Goal: Task Accomplishment & Management: Complete application form

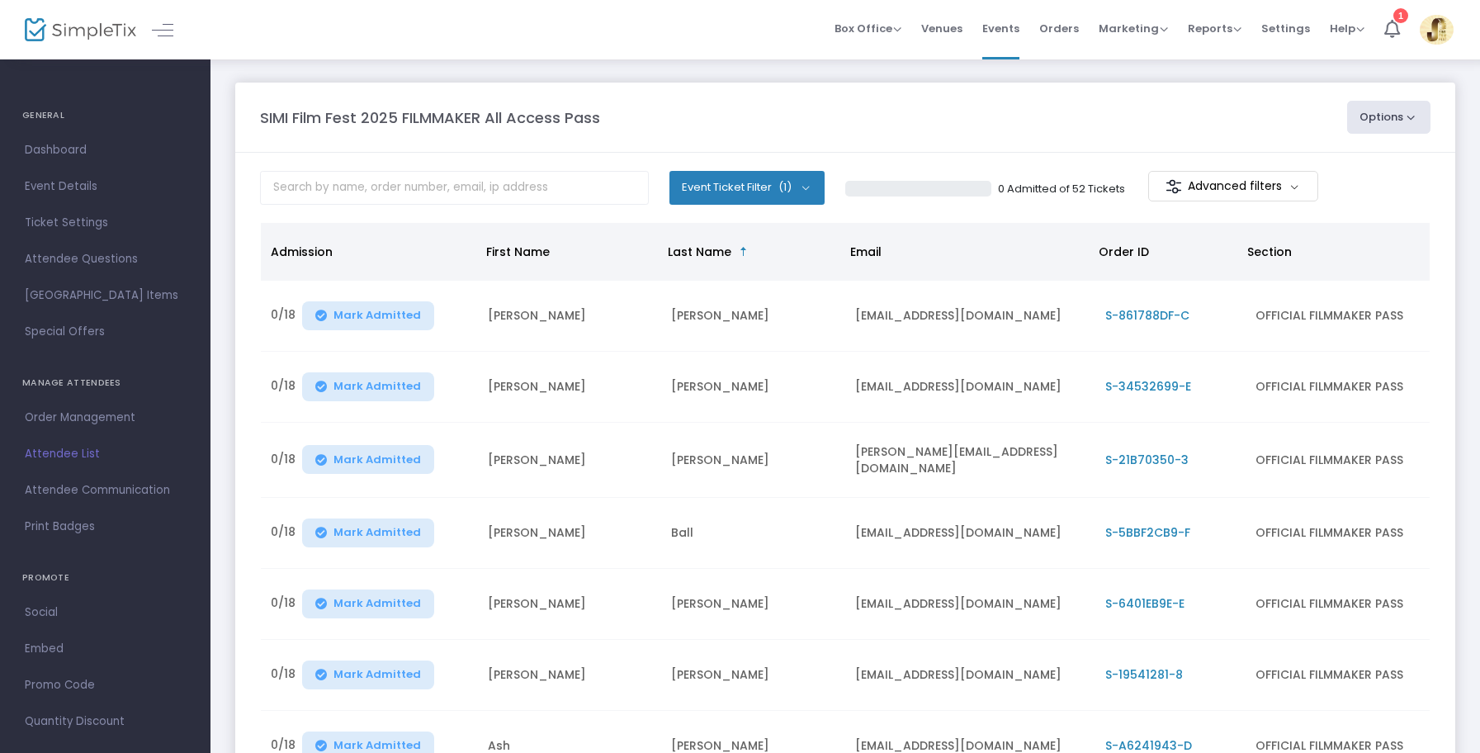
click at [1475, 684] on div "SIMI Film Fest 2025 FILMMAKER All Access Pass Options View Admission Data Expor…" at bounding box center [846, 517] width 1270 height 919
click at [1013, 32] on span "Events" at bounding box center [1000, 28] width 37 height 42
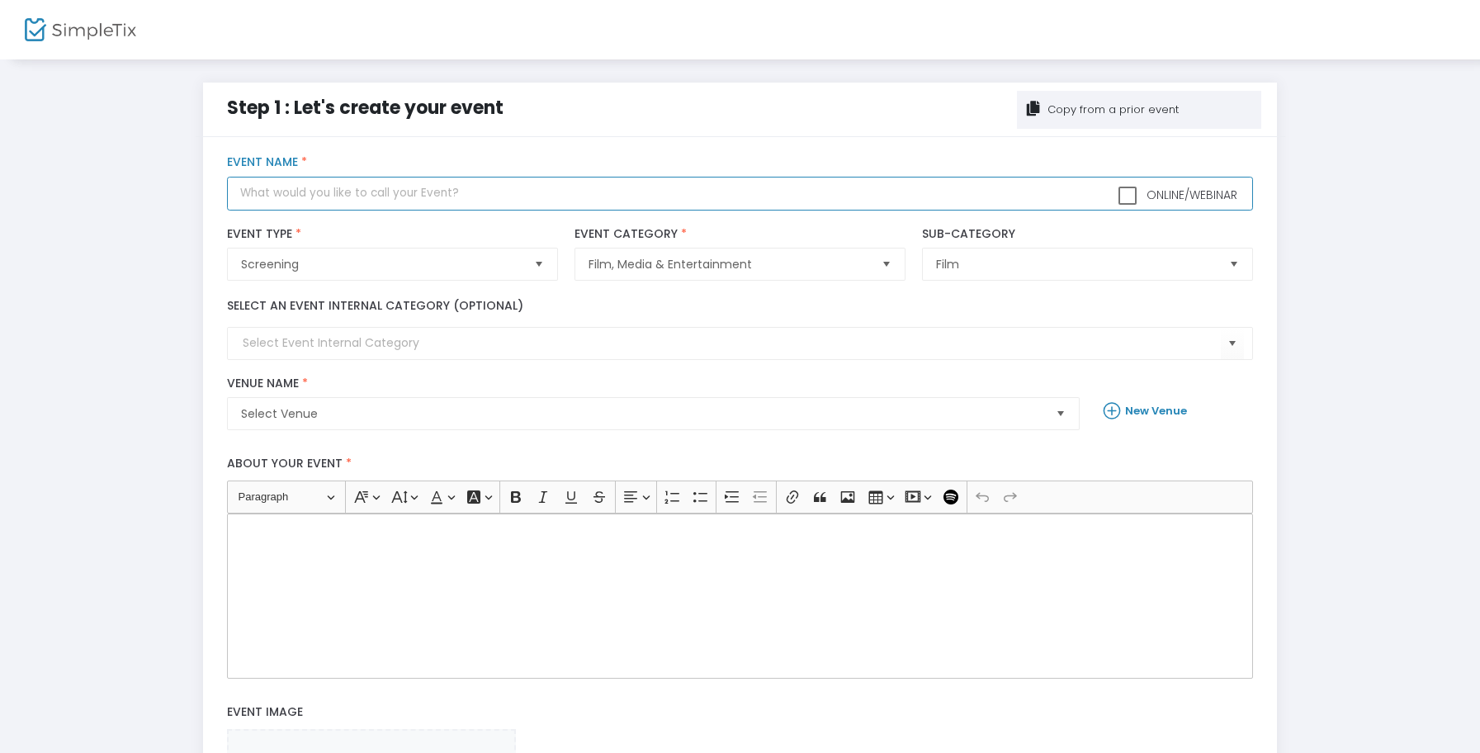
click at [364, 198] on input "text" at bounding box center [740, 194] width 1026 height 34
type input "S"
type input "[DATE] Panel"
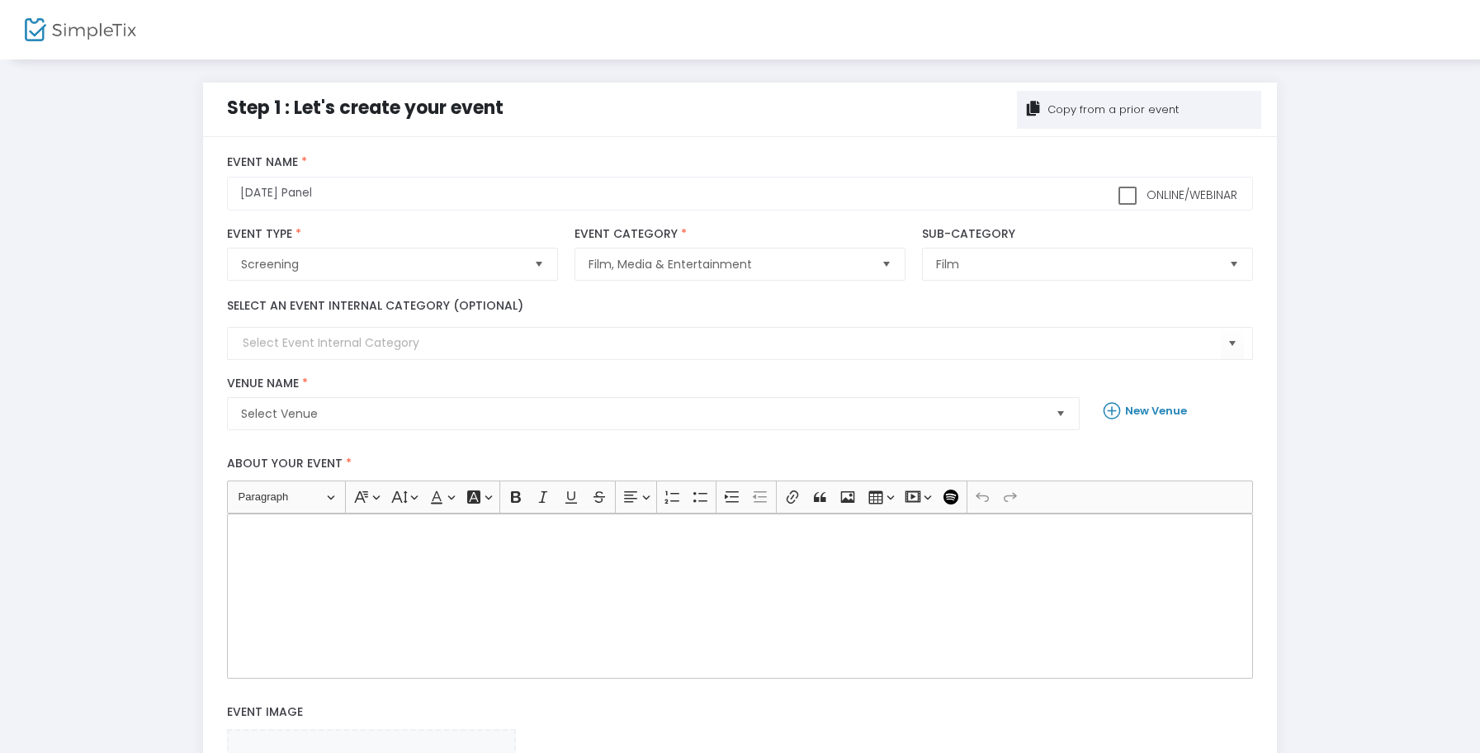
click at [1107, 111] on div "Copy from a prior event" at bounding box center [1112, 110] width 134 height 17
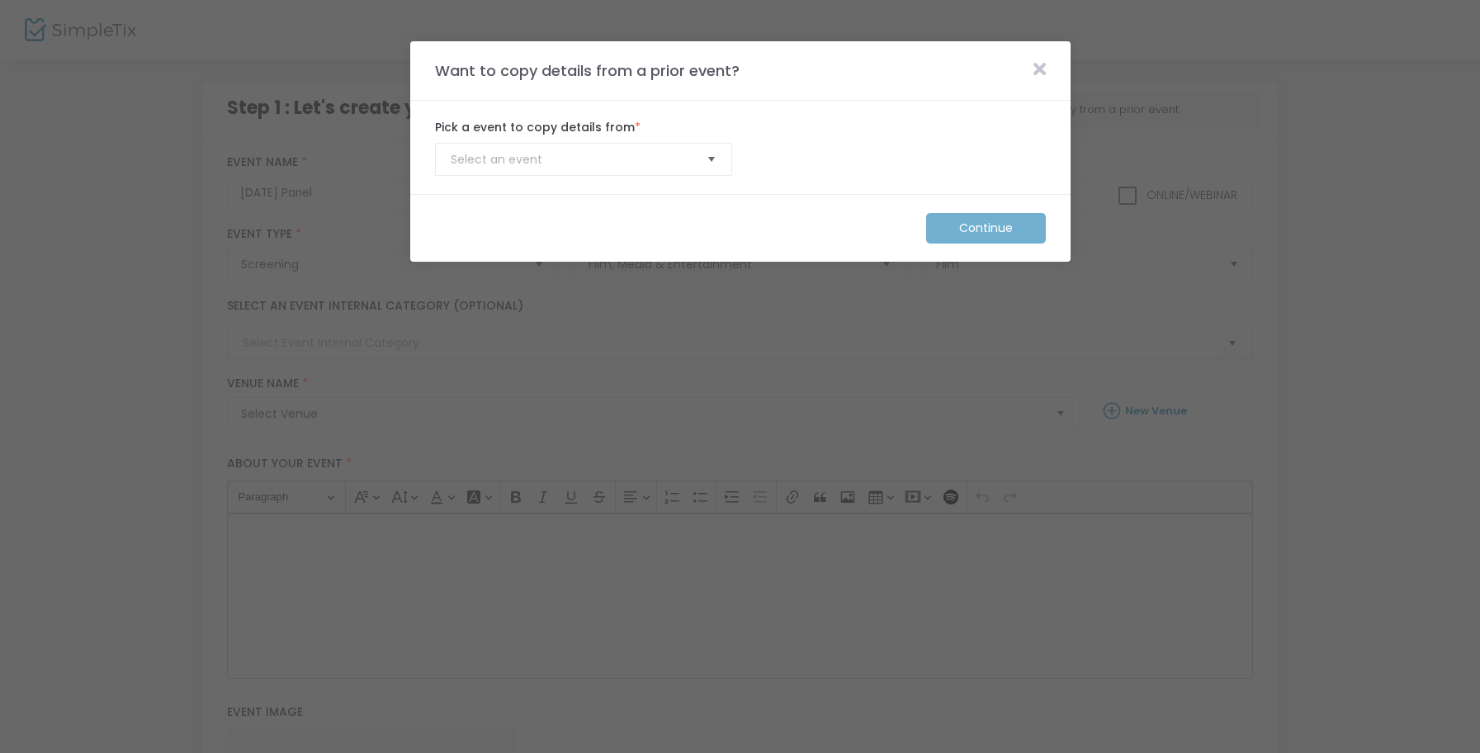
click at [702, 162] on span "Select" at bounding box center [711, 159] width 27 height 27
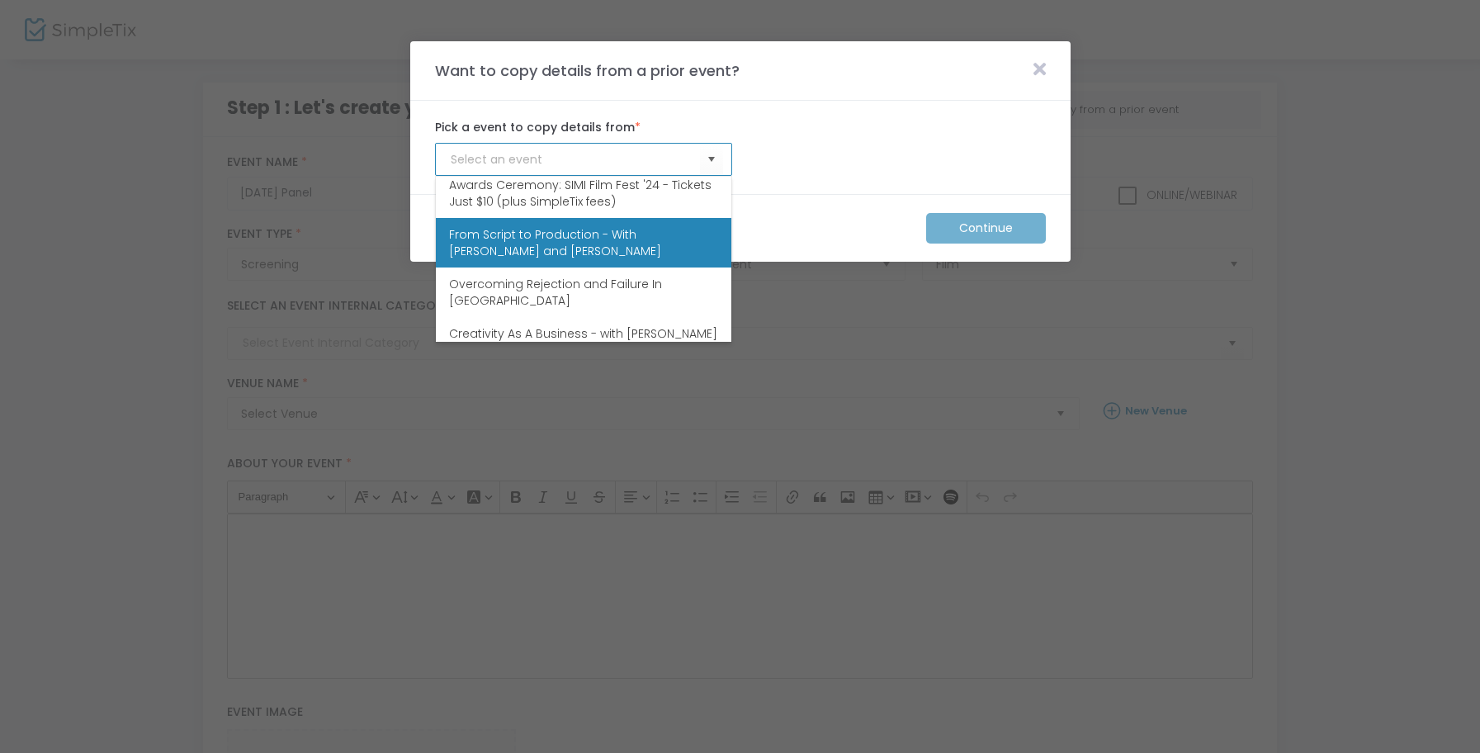
scroll to position [1772, 0]
click at [614, 236] on span "From Script to Production - With [PERSON_NAME] and [PERSON_NAME]" at bounding box center [583, 246] width 269 height 33
type input "From Script to Production - With [PERSON_NAME] and [PERSON_NAME]"
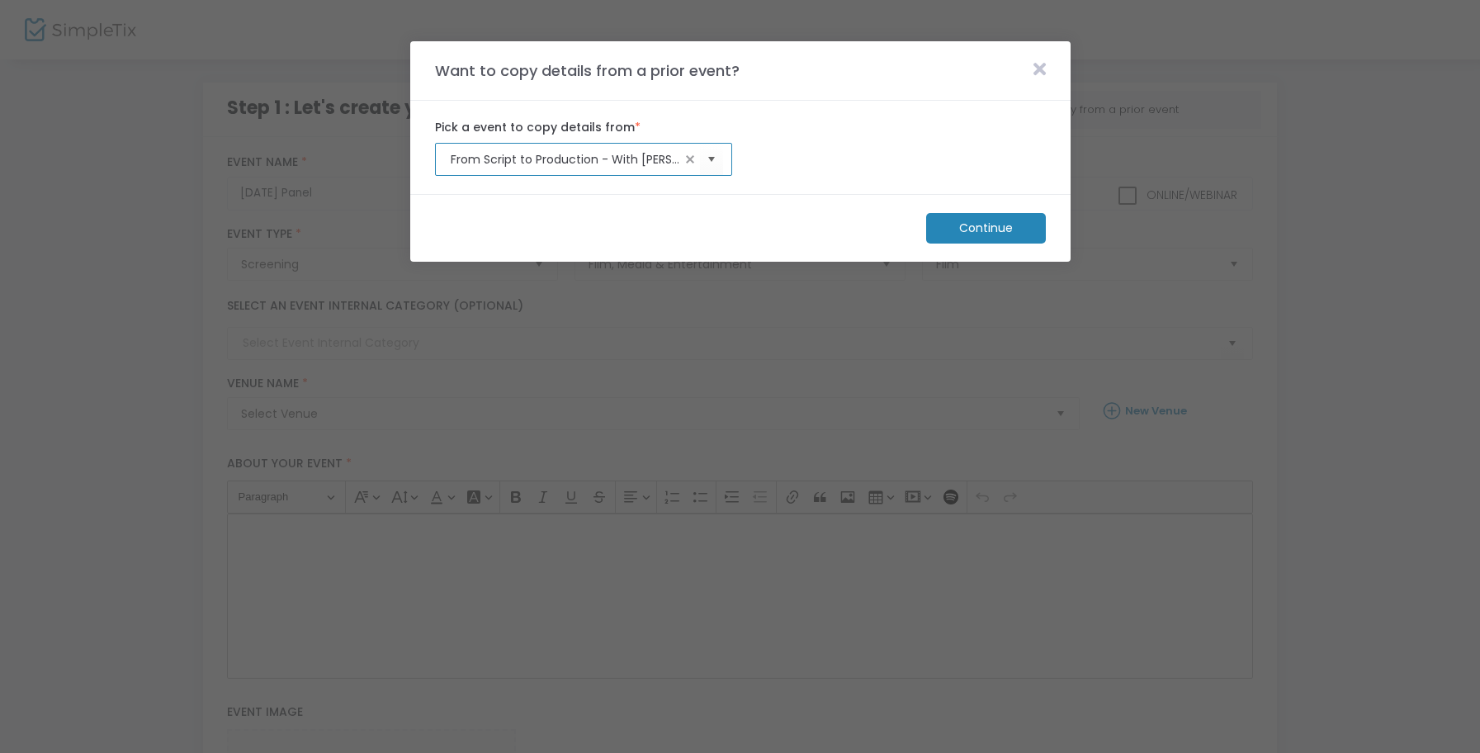
click at [1007, 225] on m-button "Continue" at bounding box center [986, 228] width 120 height 31
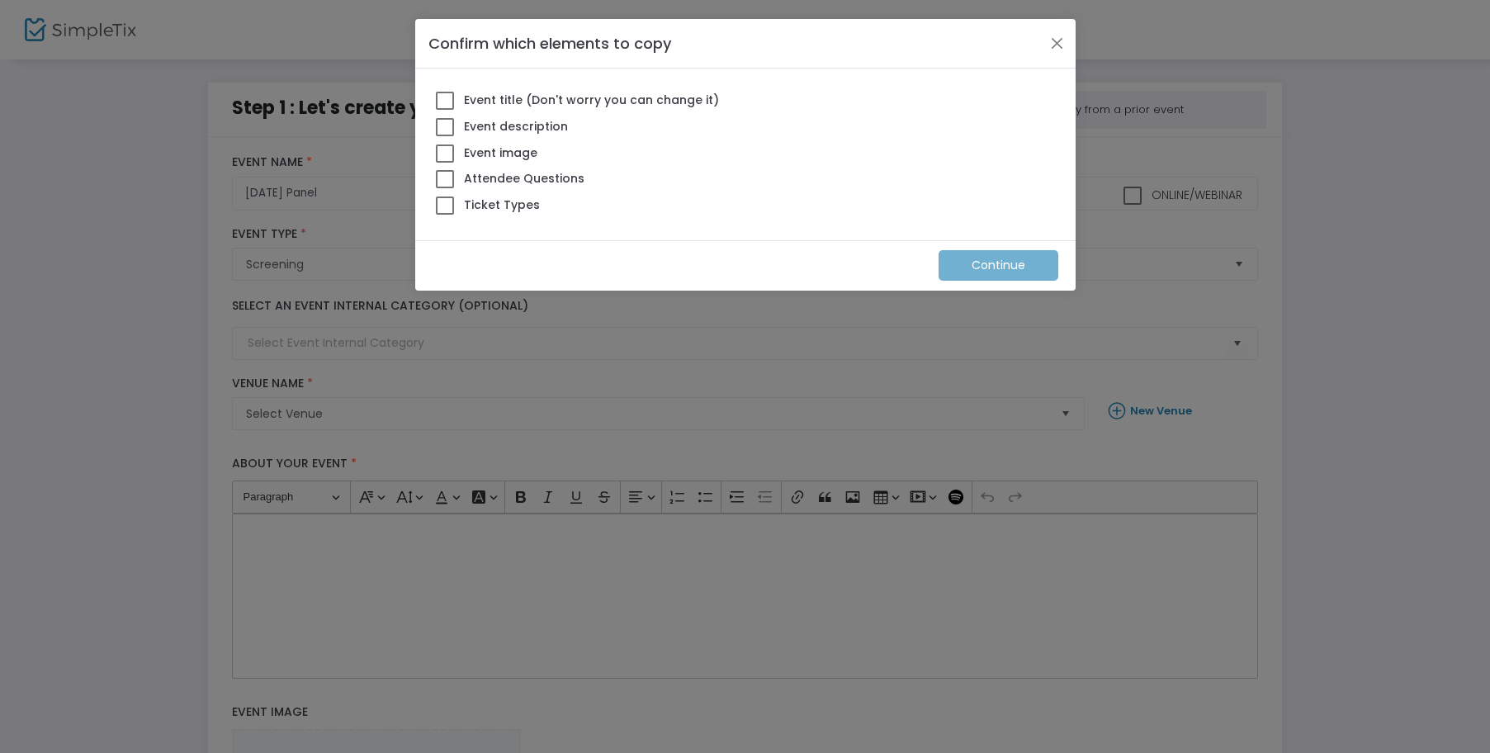
click at [504, 102] on span "Event title (Don't worry you can change it)" at bounding box center [590, 100] width 258 height 17
click at [445, 110] on input "Event title (Don't worry you can change it)" at bounding box center [444, 110] width 1 height 1
checkbox input "true"
drag, startPoint x: 503, startPoint y: 121, endPoint x: 503, endPoint y: 144, distance: 22.3
click at [503, 125] on span "Event description" at bounding box center [514, 126] width 107 height 17
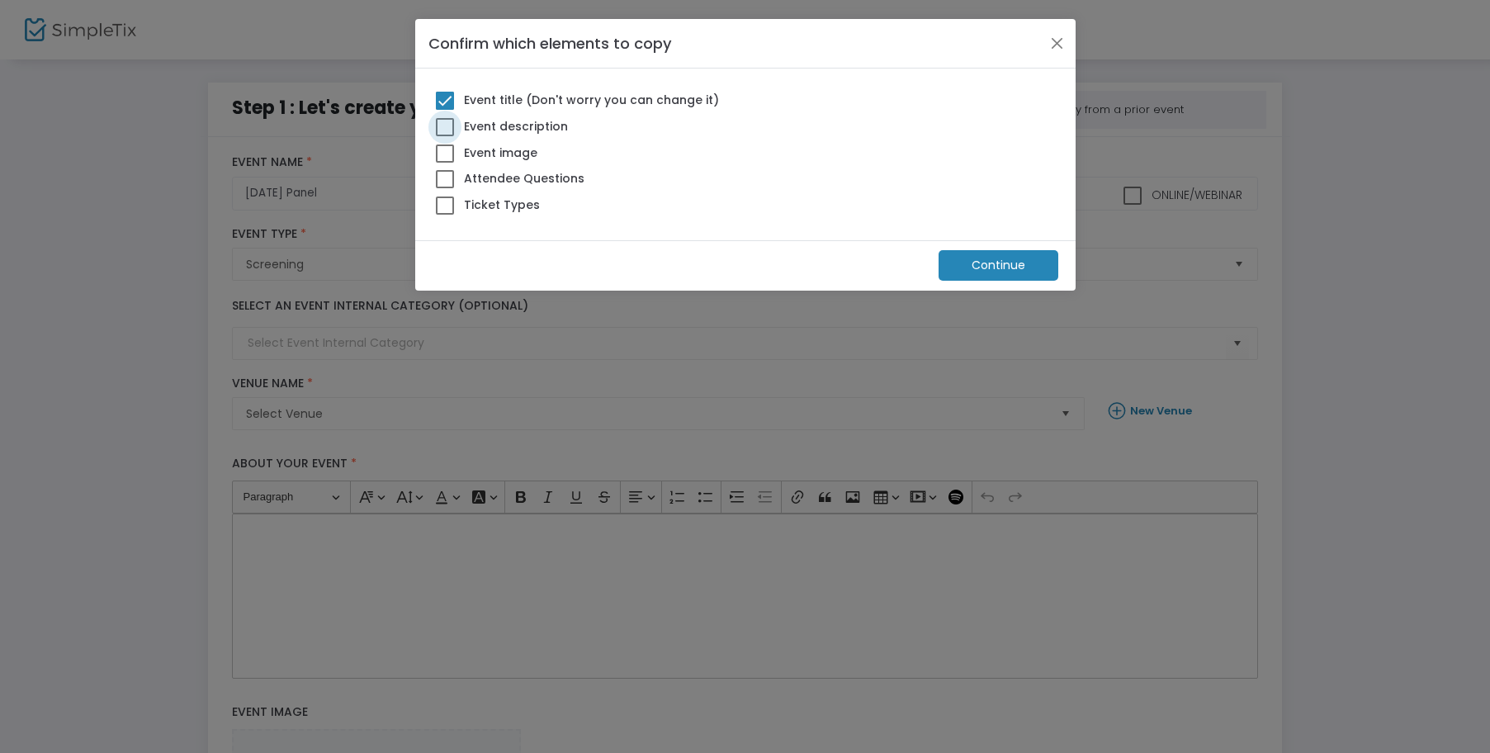
click at [445, 136] on input "Event description" at bounding box center [444, 136] width 1 height 1
checkbox input "true"
drag, startPoint x: 500, startPoint y: 170, endPoint x: 505, endPoint y: 197, distance: 27.7
click at [502, 180] on span "Attendee Questions" at bounding box center [523, 178] width 124 height 17
click at [445, 188] on input "Attendee Questions" at bounding box center [444, 188] width 1 height 1
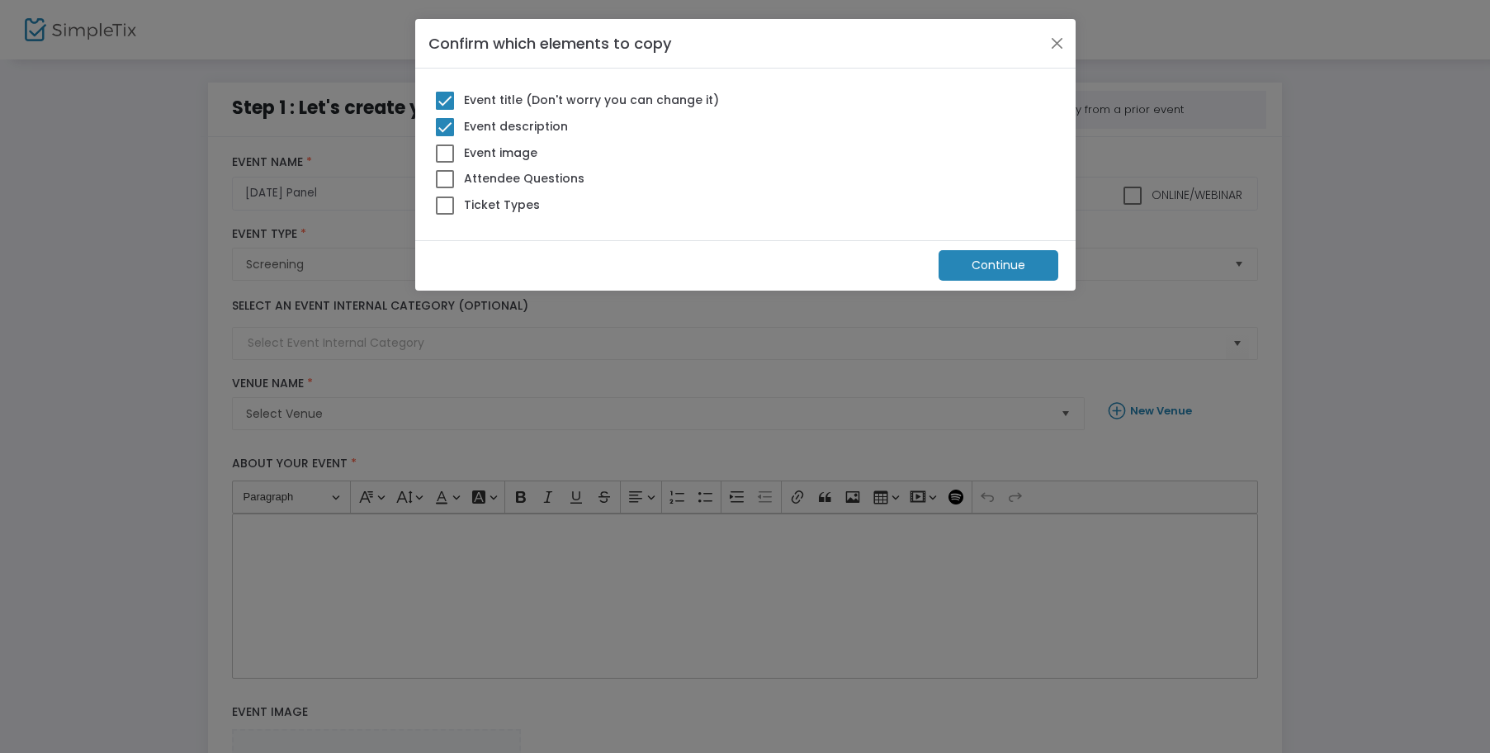
checkbox input "true"
drag, startPoint x: 505, startPoint y: 201, endPoint x: 660, endPoint y: 251, distance: 162.9
click at [509, 205] on span "Ticket Types" at bounding box center [500, 204] width 79 height 17
click at [445, 215] on input "Ticket Types" at bounding box center [444, 215] width 1 height 1
checkbox input "true"
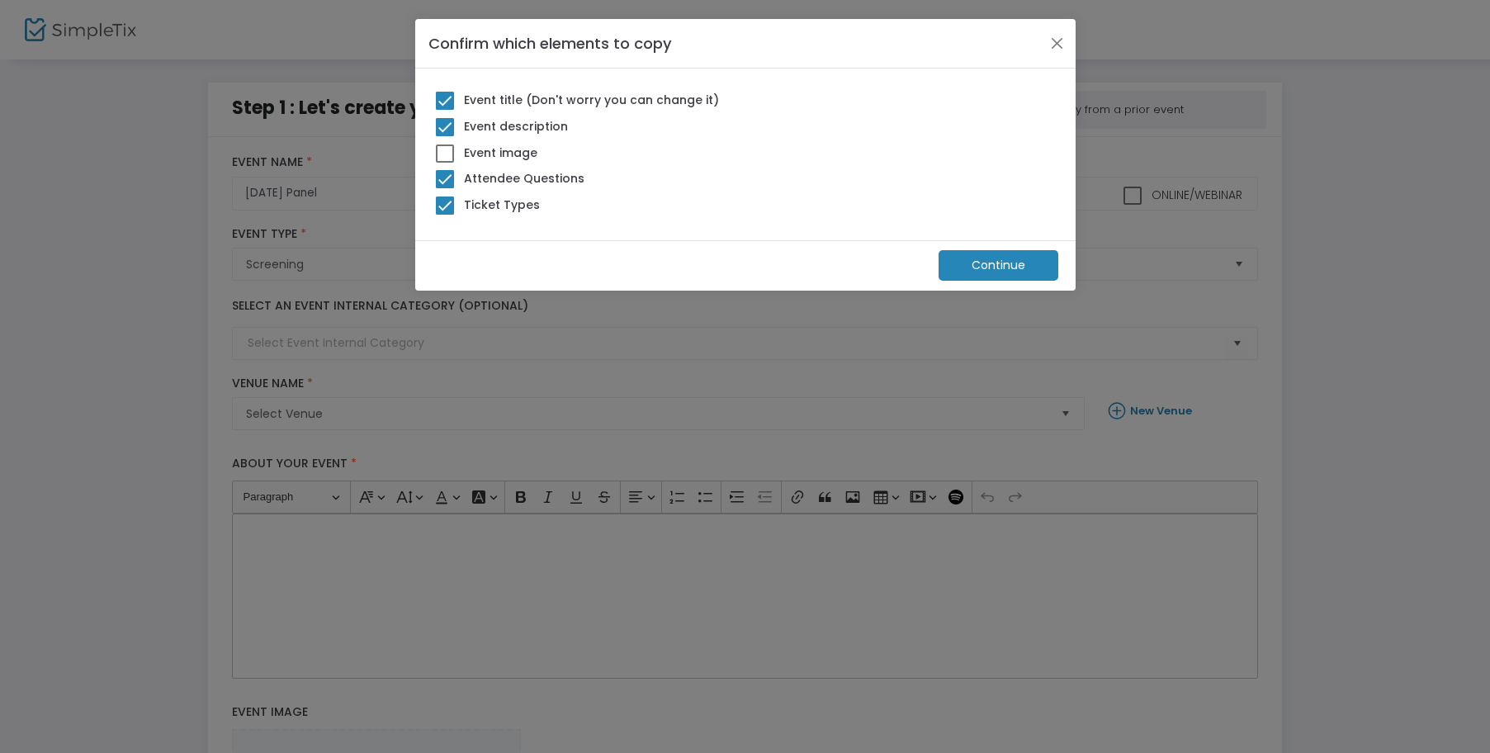
click at [984, 261] on m-button "Continue" at bounding box center [999, 265] width 120 height 31
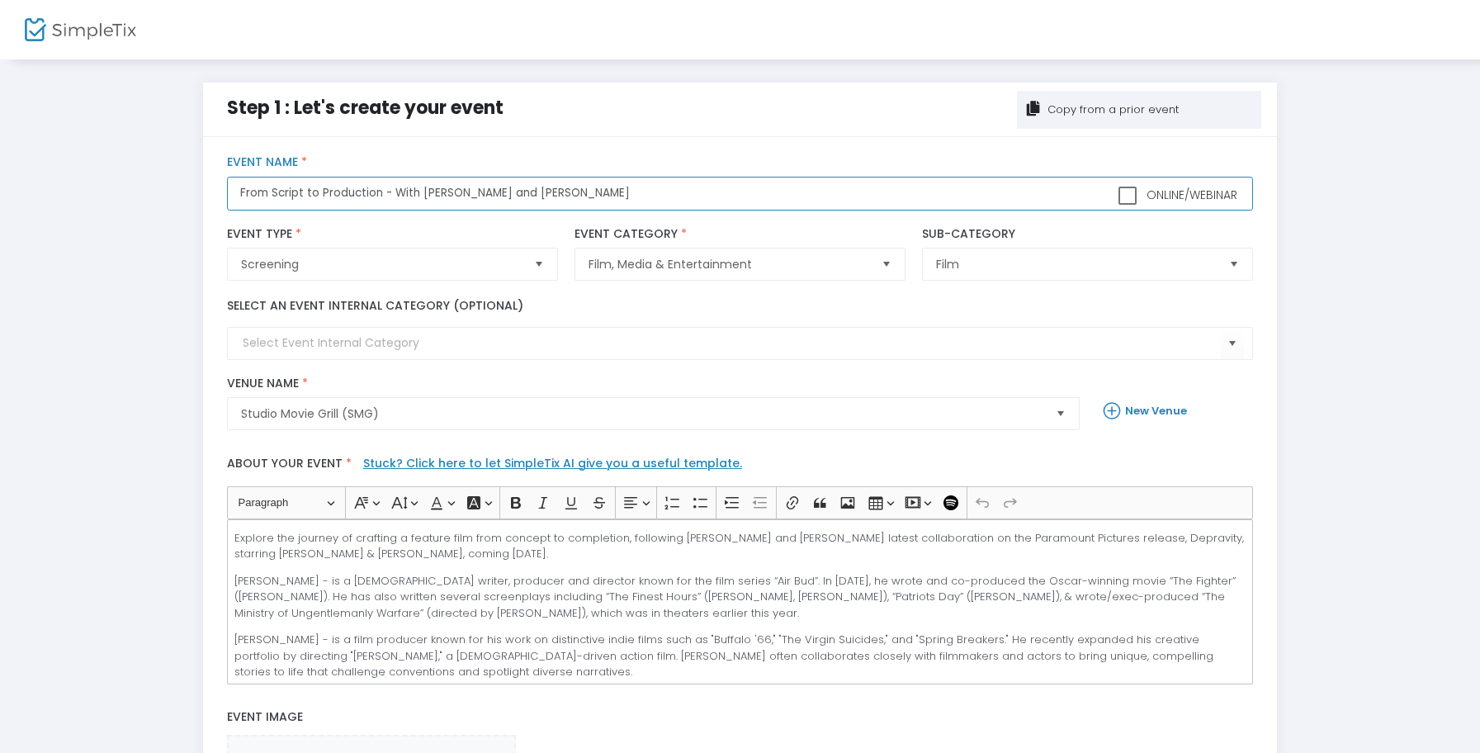
drag, startPoint x: 242, startPoint y: 192, endPoint x: 667, endPoint y: 192, distance: 425.2
click at [667, 192] on input "From Script to Production - With [PERSON_NAME] and [PERSON_NAME]" at bounding box center [740, 194] width 1026 height 34
type input "[DATE] PANELS - Scriptation, Cinapse and CAA's [PERSON_NAME]"
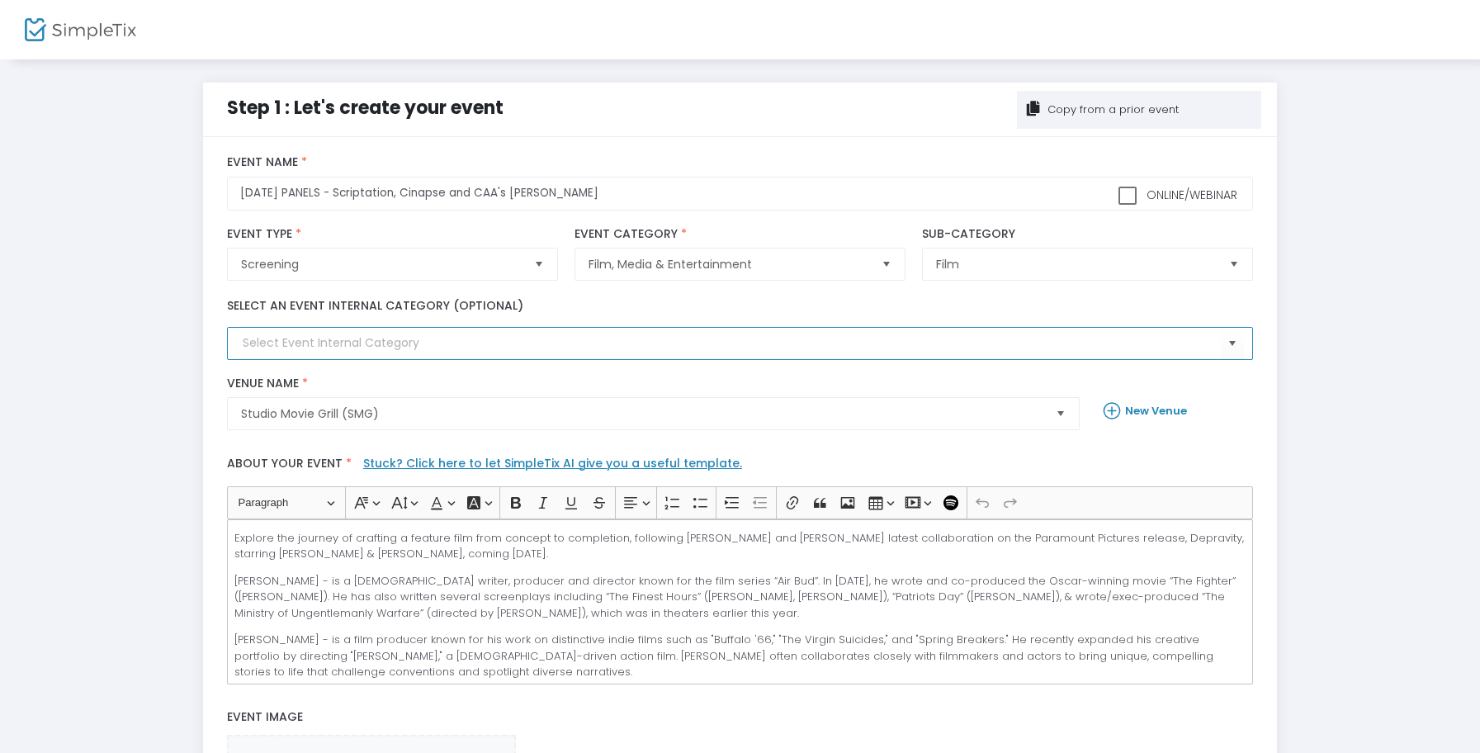
click at [455, 348] on input at bounding box center [732, 342] width 978 height 17
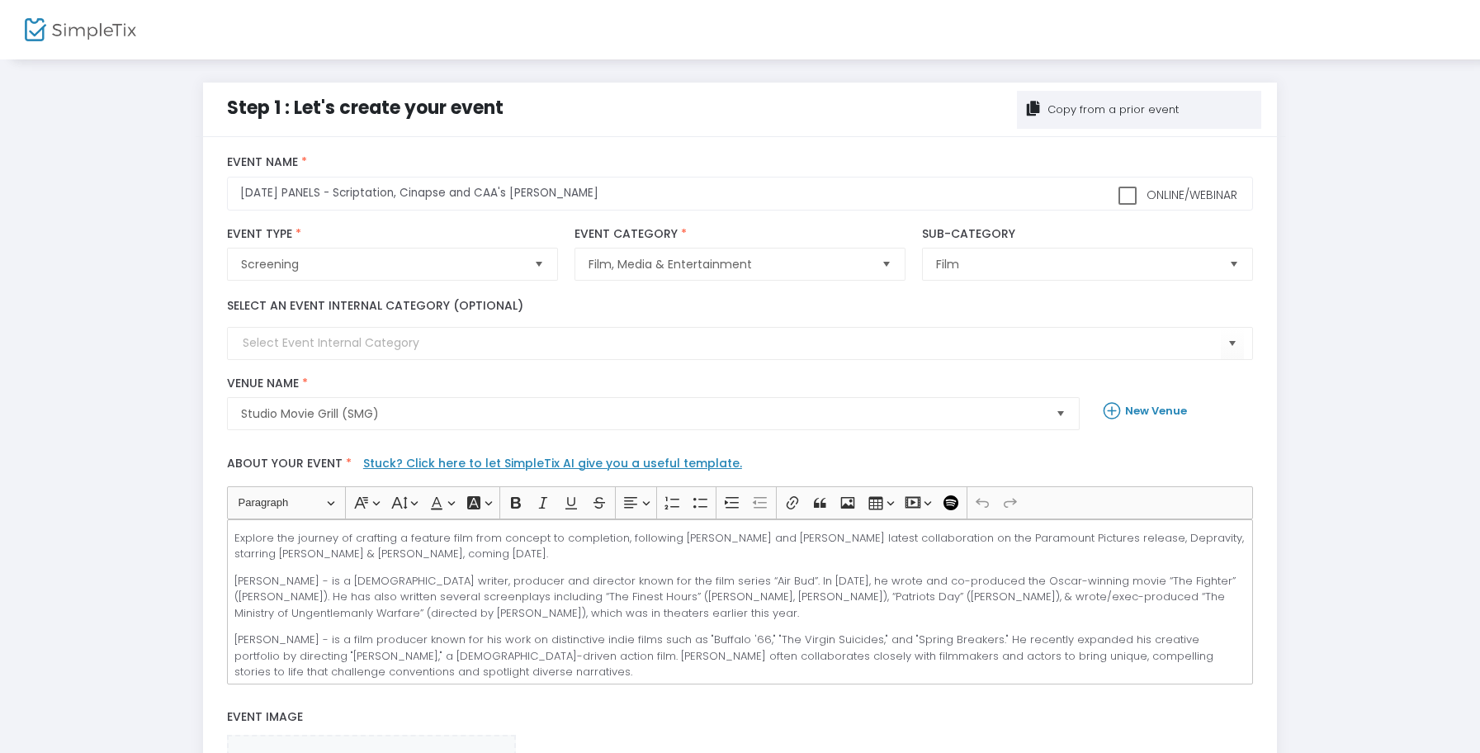
click at [801, 315] on div "Select an event internal category (optional)" at bounding box center [740, 328] width 1043 height 63
click at [1234, 344] on span "Select" at bounding box center [1232, 343] width 27 height 27
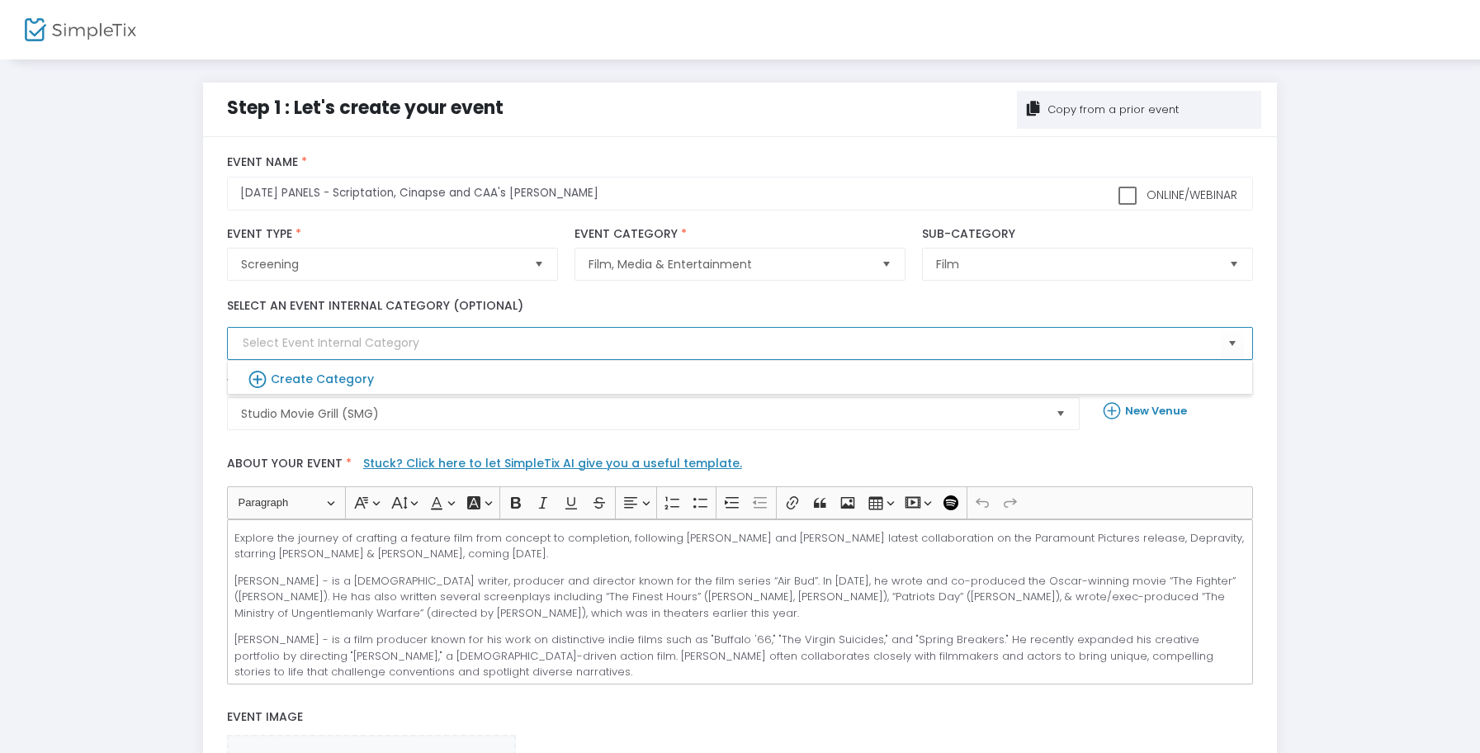
click at [817, 307] on div "Select an event internal category (optional)" at bounding box center [740, 328] width 1043 height 63
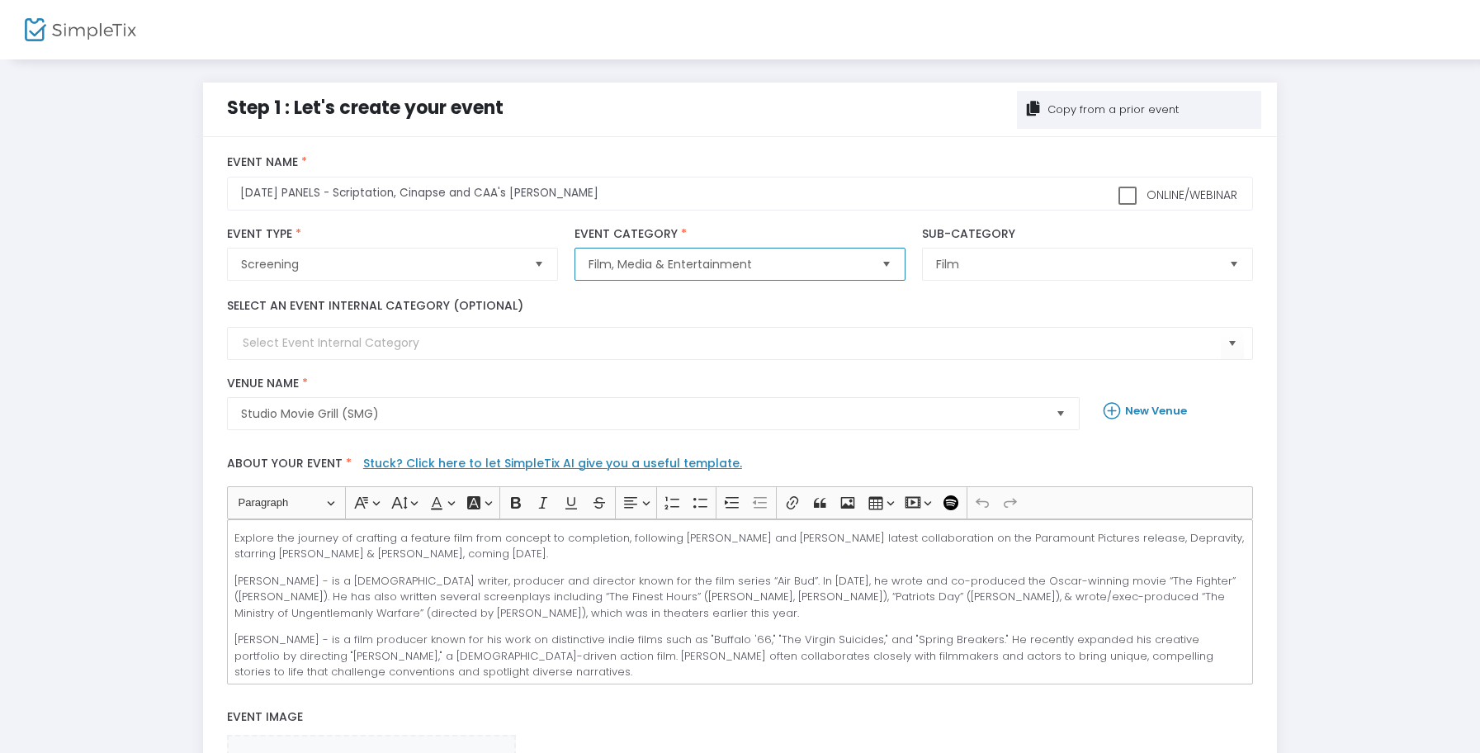
click at [788, 265] on span "Film, Media & Entertainment" at bounding box center [729, 264] width 280 height 17
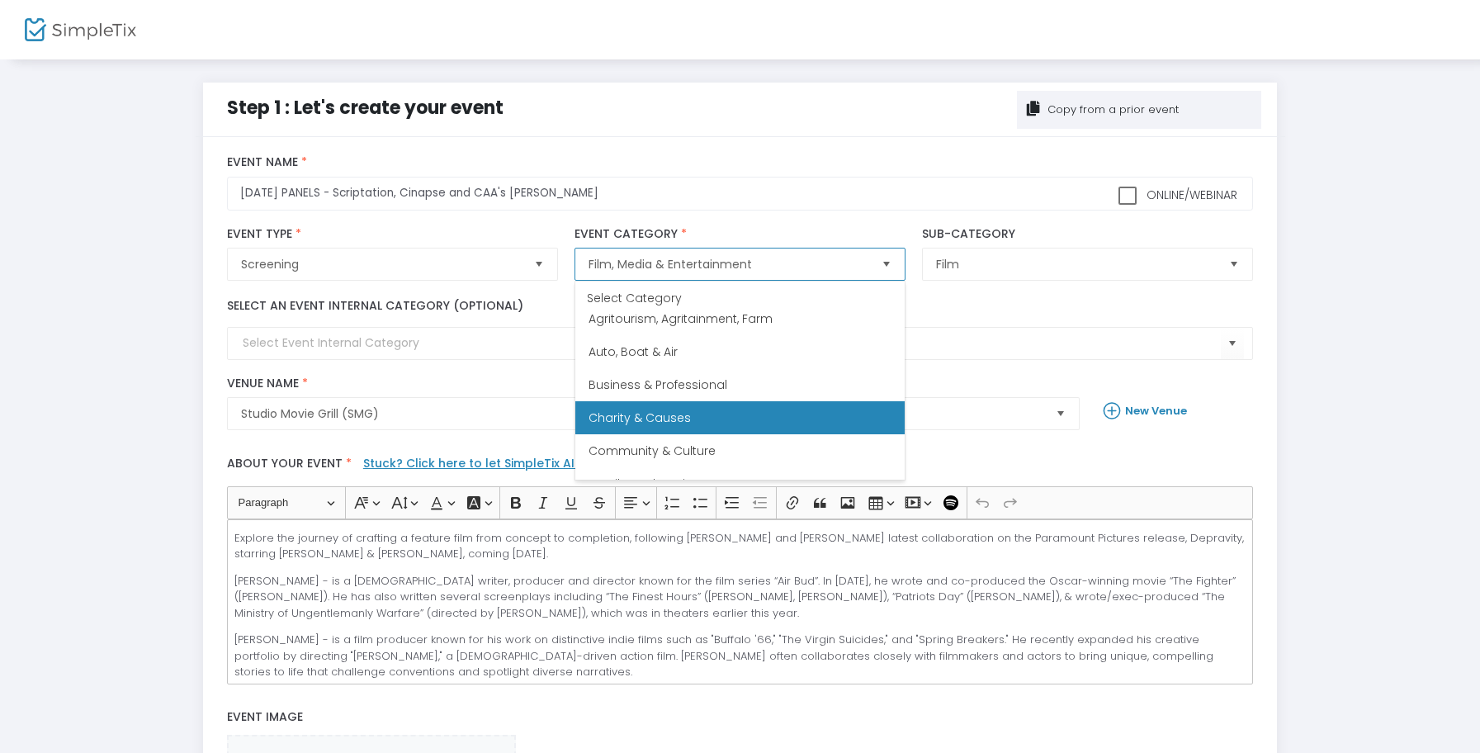
scroll to position [0, 0]
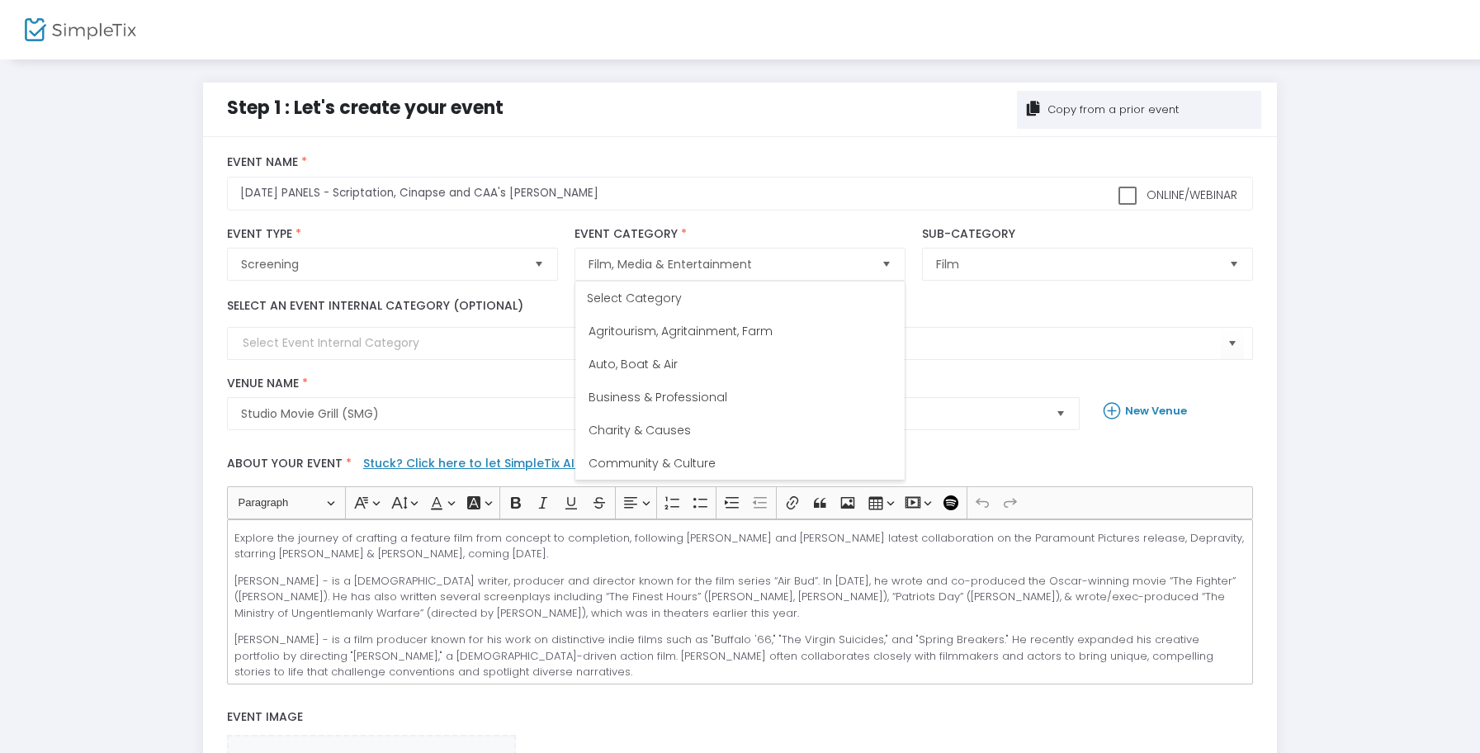
click at [849, 225] on div "Film, Media & Entertainment Event Category * Event Category is required" at bounding box center [740, 254] width 348 height 71
click at [1230, 266] on span "Select" at bounding box center [1234, 264] width 27 height 27
click at [1262, 234] on div "title : [DATE] PANELS - Scriptation, Cinapse and CAA's [PERSON_NAME] Valid : tr…" at bounding box center [740, 604] width 1074 height 934
click at [479, 547] on p "Explore the journey of crafting a feature film from concept to completion, foll…" at bounding box center [740, 546] width 1012 height 32
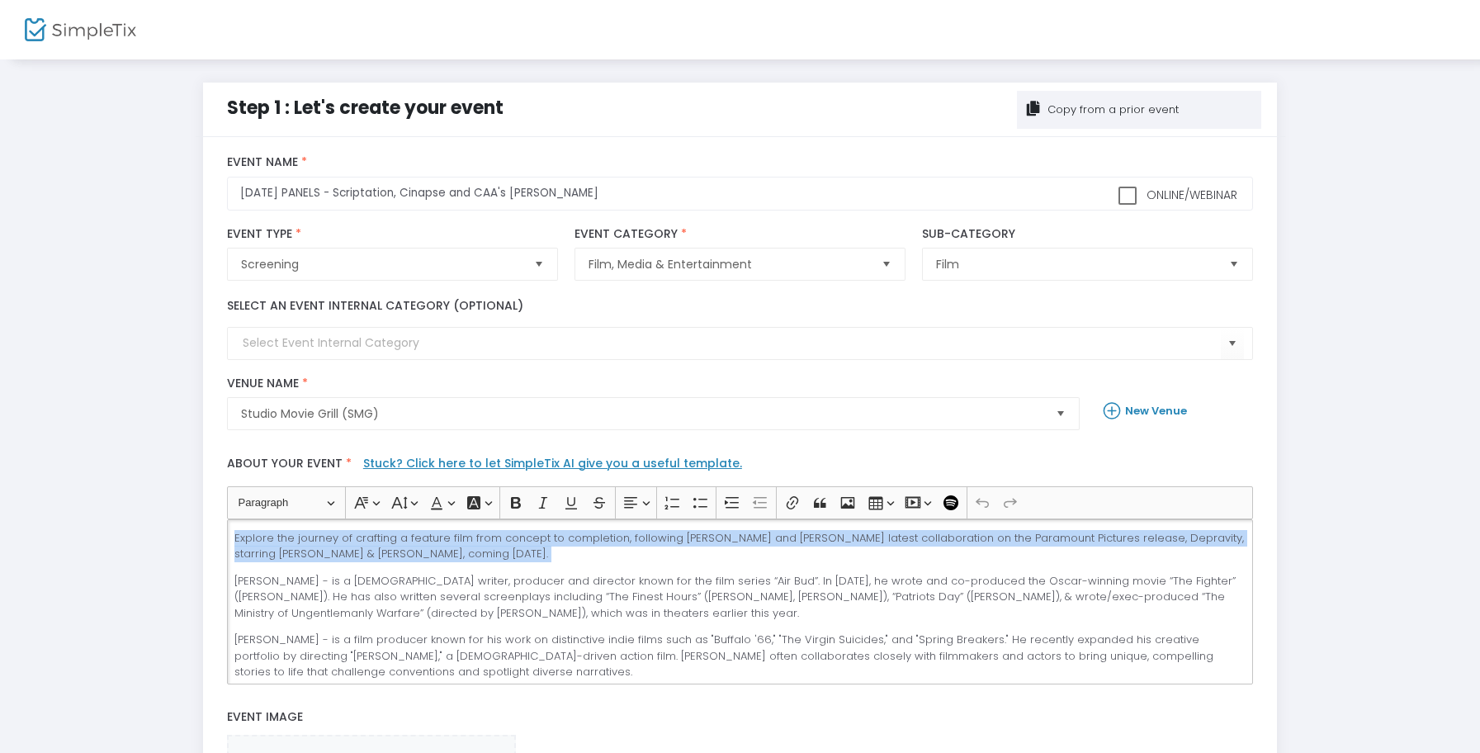
click at [479, 547] on p "Explore the journey of crafting a feature film from concept to completion, foll…" at bounding box center [740, 546] width 1012 height 32
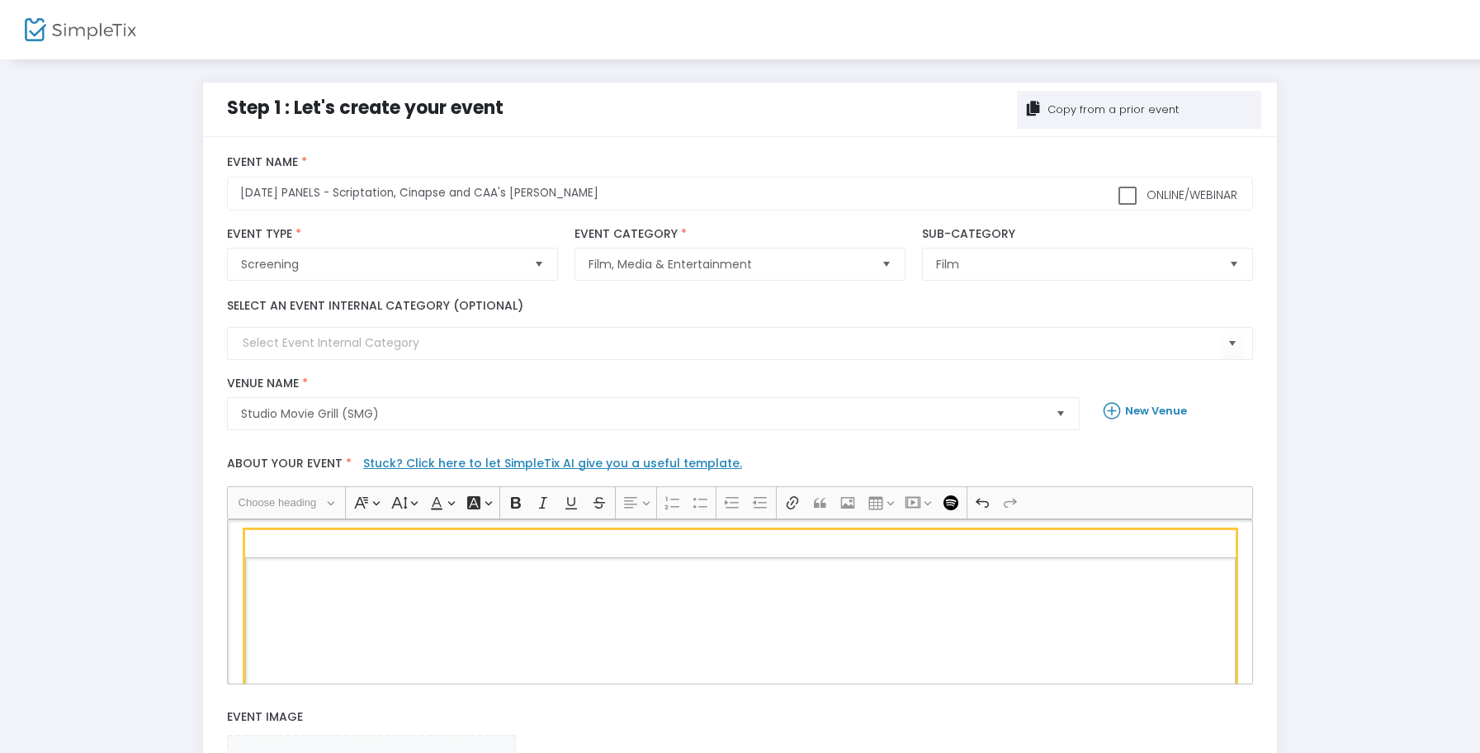
click at [633, 570] on figcaption "Rich Text Editor, main" at bounding box center [740, 639] width 991 height 165
click at [637, 570] on figcaption "Rich Text Editor, main" at bounding box center [740, 639] width 991 height 165
